Goal: Transaction & Acquisition: Purchase product/service

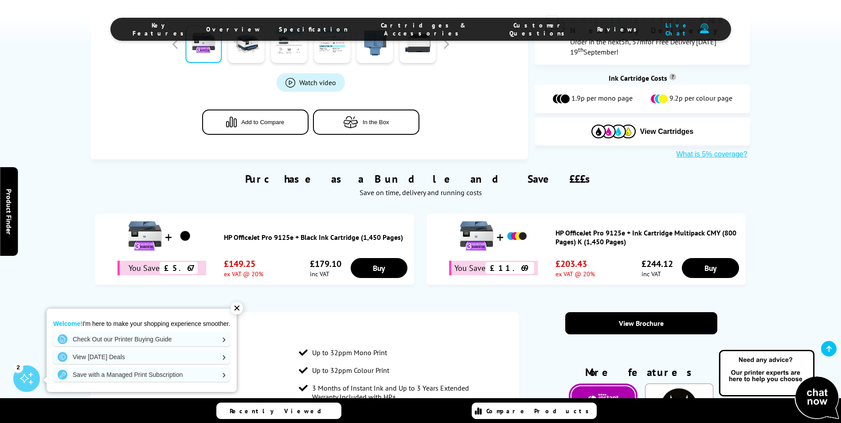
scroll to position [443, 0]
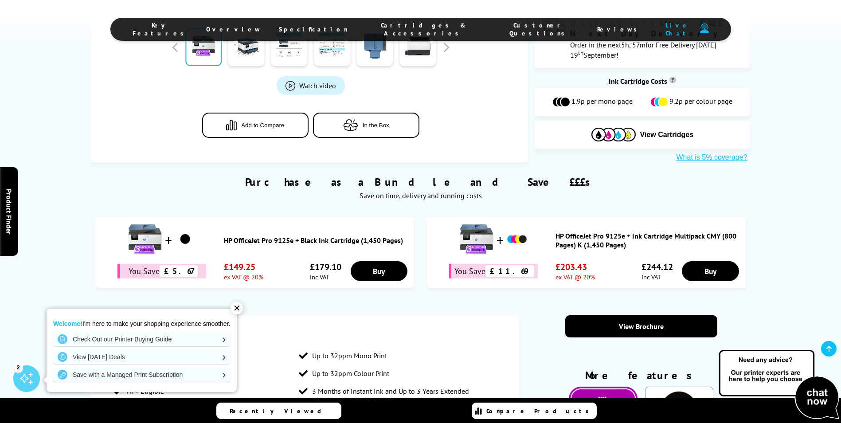
click at [241, 310] on div "✕" at bounding box center [236, 308] width 12 height 12
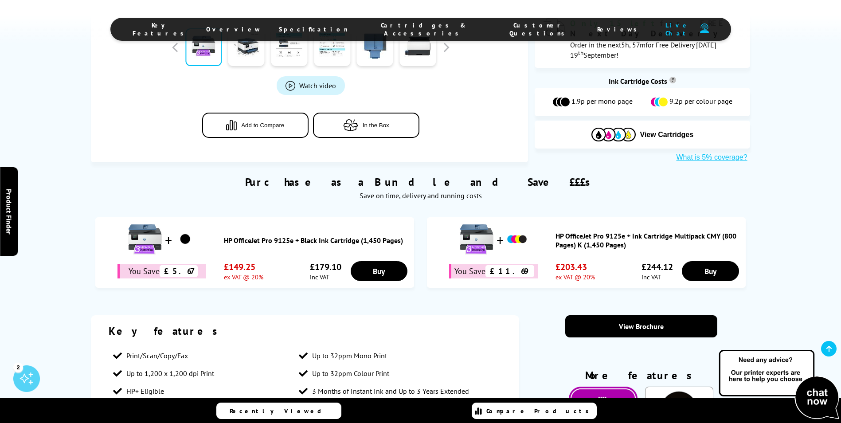
click at [795, 162] on div "Purchase as a Bundle and Save £££s Save on time, delivery and running costs You…" at bounding box center [420, 230] width 841 height 136
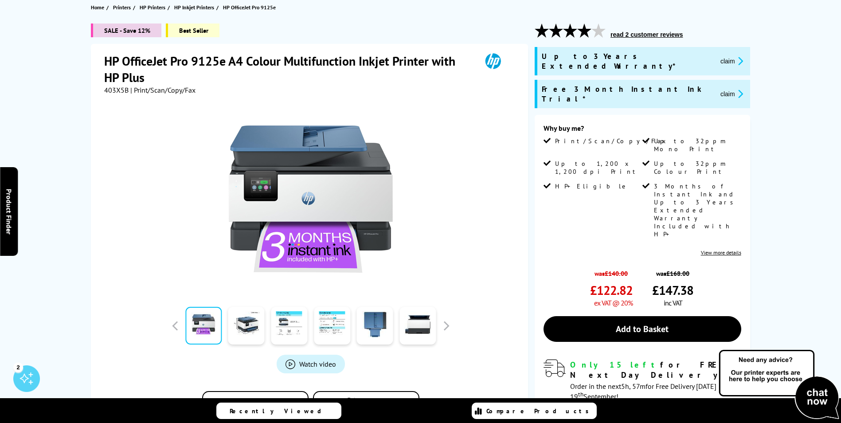
scroll to position [177, 0]
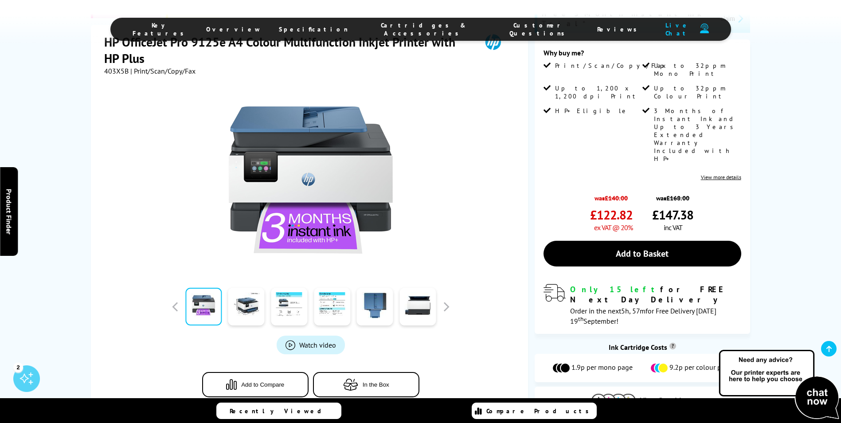
click at [668, 397] on span "View Cartridges" at bounding box center [667, 401] width 54 height 8
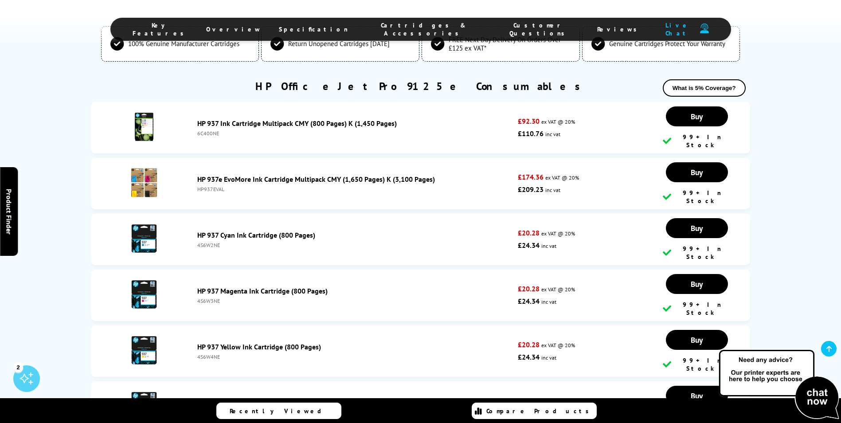
scroll to position [2392, 0]
